Goal: Browse casually: Explore the website without a specific task or goal

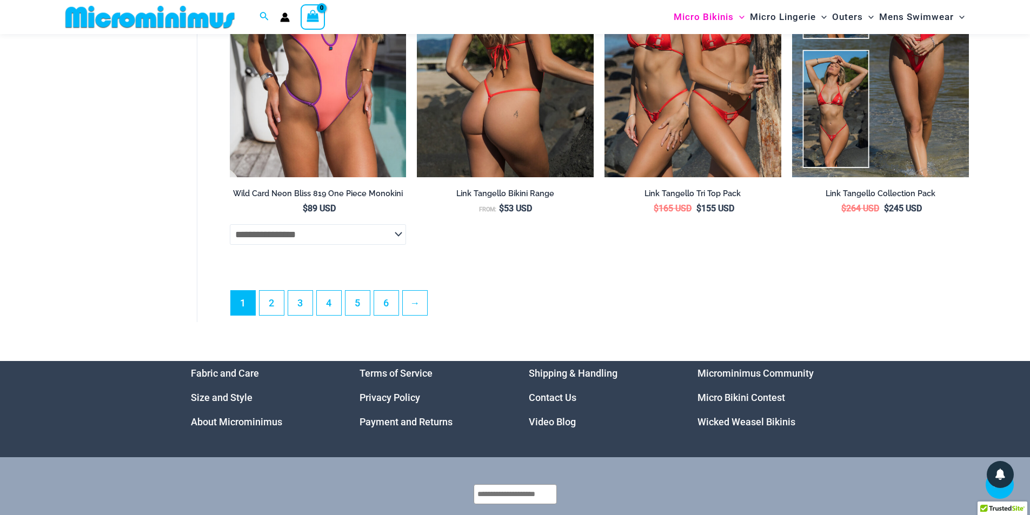
scroll to position [2913, 0]
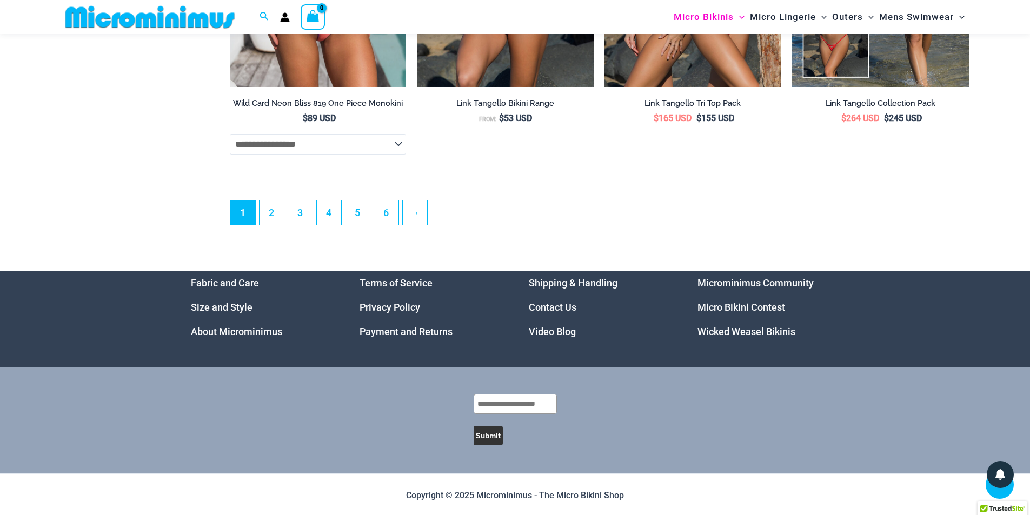
scroll to position [3158, 0]
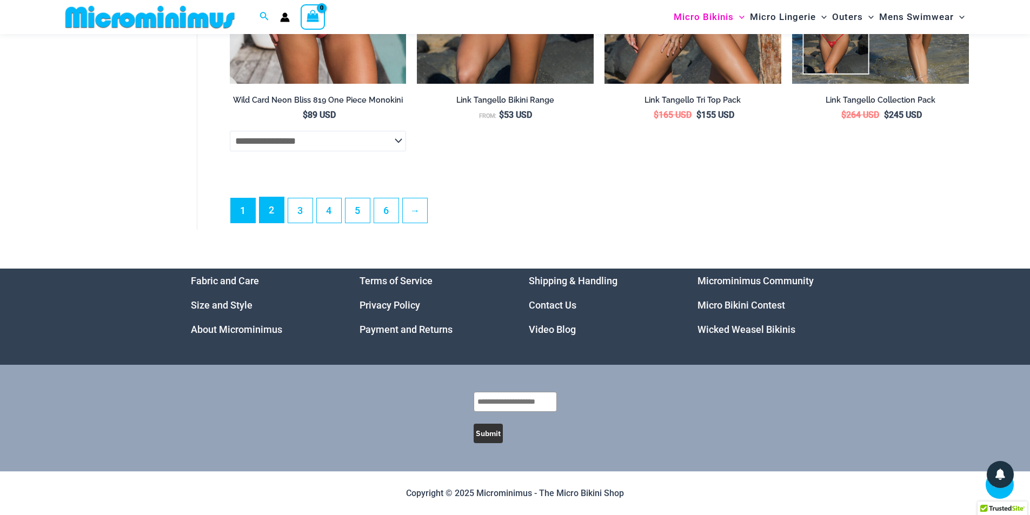
click at [273, 207] on link "2" at bounding box center [272, 209] width 24 height 25
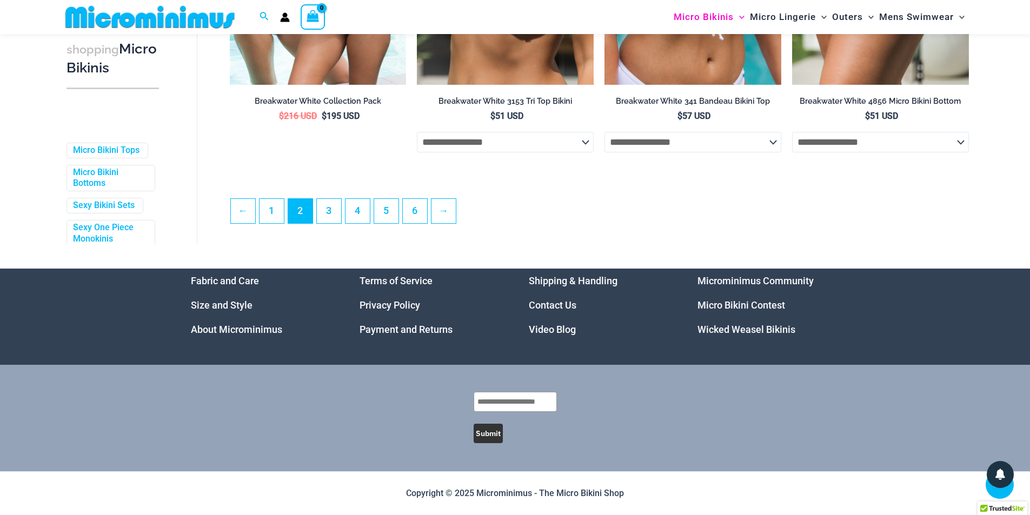
scroll to position [2912, 0]
click at [328, 223] on link "3" at bounding box center [329, 210] width 24 height 25
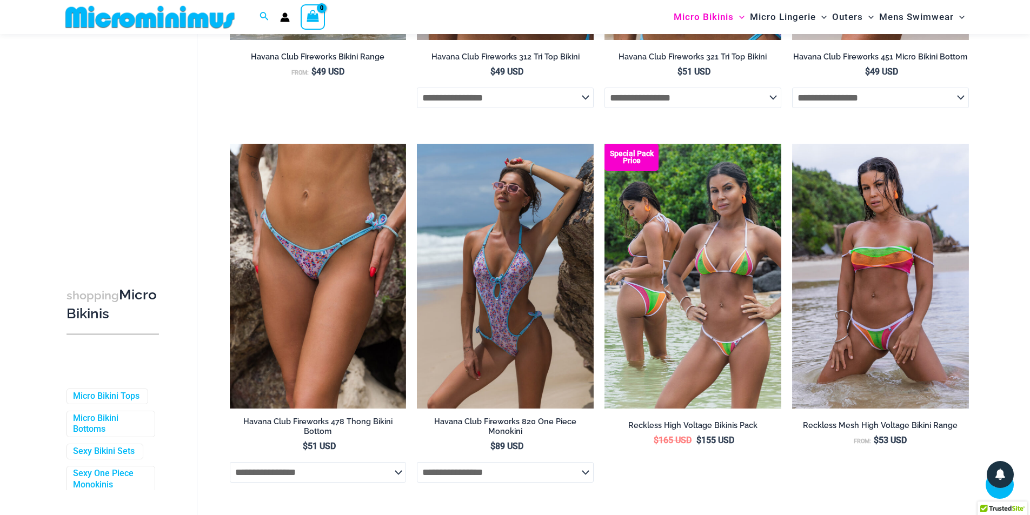
scroll to position [2587, 0]
